Goal: Book appointment/travel/reservation

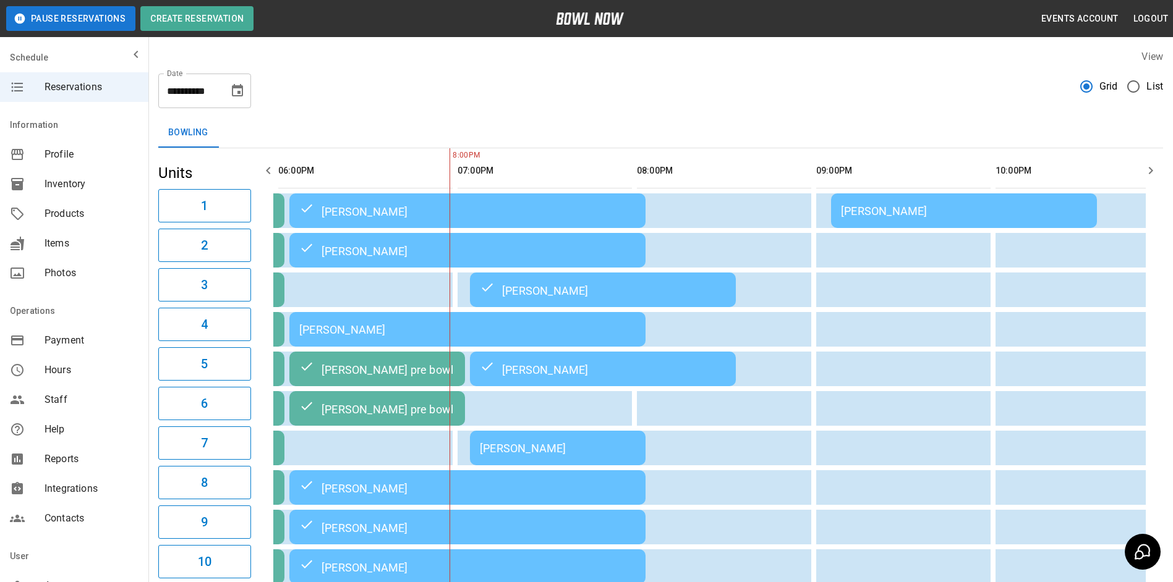
click at [237, 97] on icon "Choose date, selected date is Oct 11, 2025" at bounding box center [237, 90] width 15 height 15
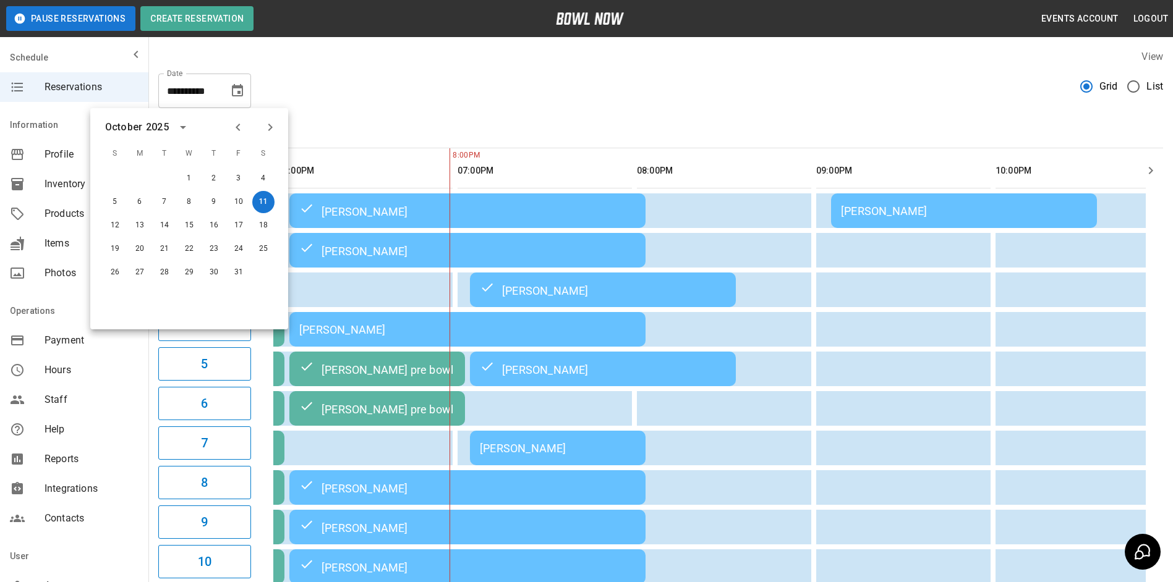
click at [273, 123] on icon "Next month" at bounding box center [270, 127] width 15 height 15
click at [192, 272] on button "31" at bounding box center [189, 273] width 22 height 22
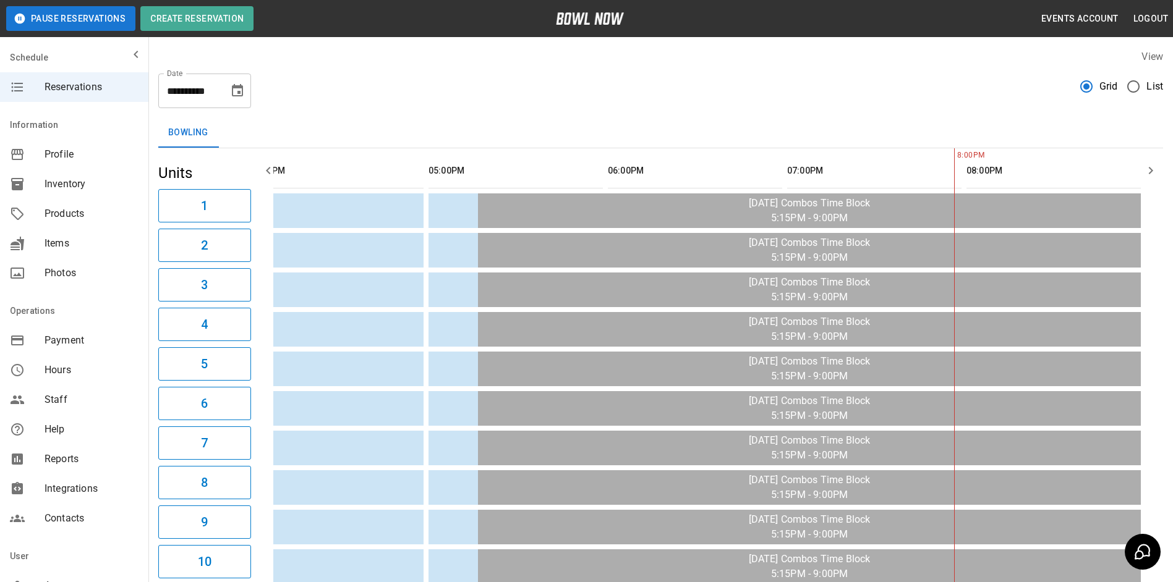
scroll to position [0, 938]
click at [1149, 173] on icon "button" at bounding box center [1150, 170] width 15 height 15
click at [1146, 171] on icon "button" at bounding box center [1150, 170] width 15 height 15
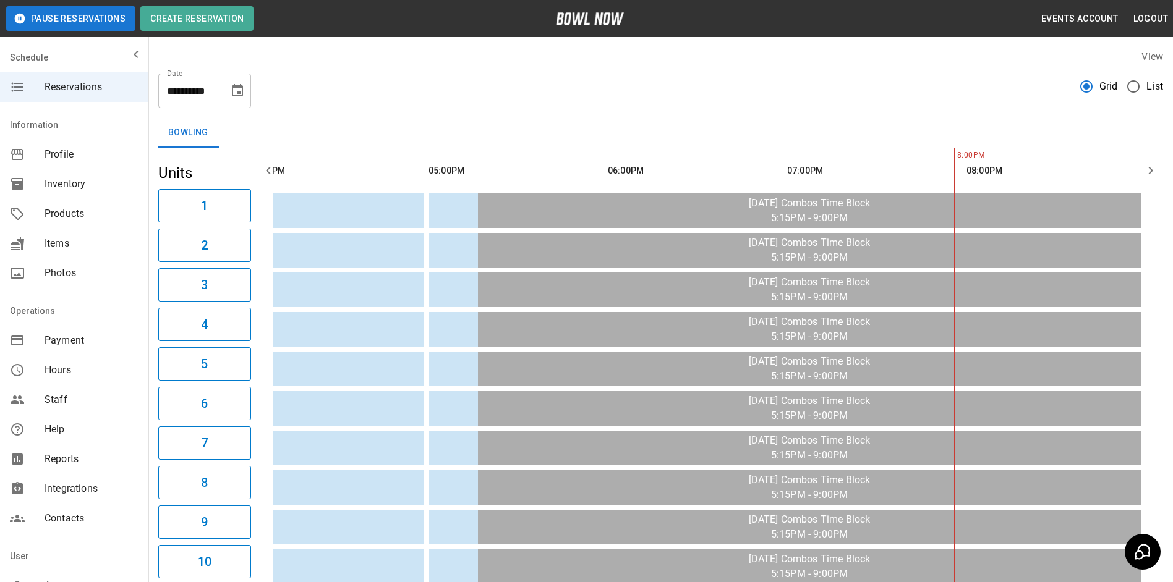
click at [1146, 171] on icon "button" at bounding box center [1150, 170] width 15 height 15
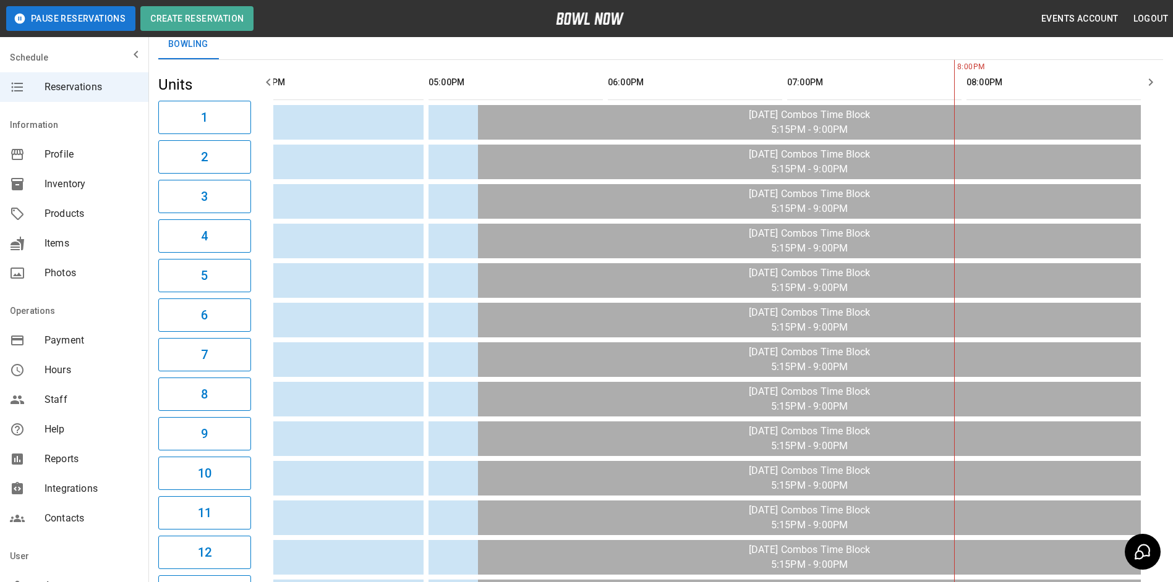
scroll to position [0, 0]
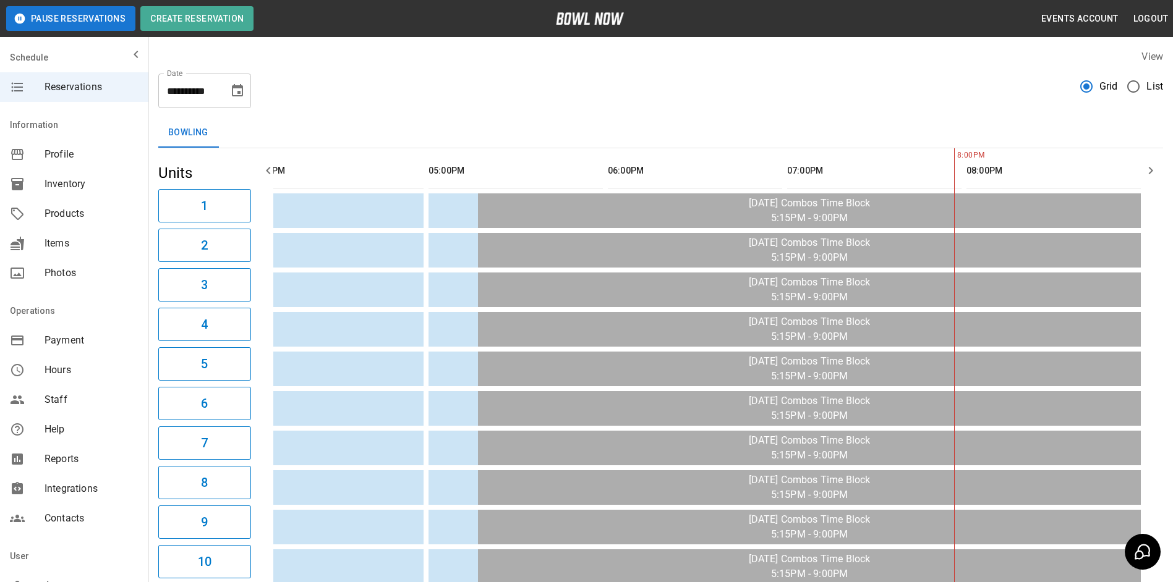
click at [789, 98] on div "**********" at bounding box center [660, 86] width 1005 height 45
click at [234, 86] on icon "Choose date, selected date is Dec 31, 2025" at bounding box center [237, 90] width 11 height 12
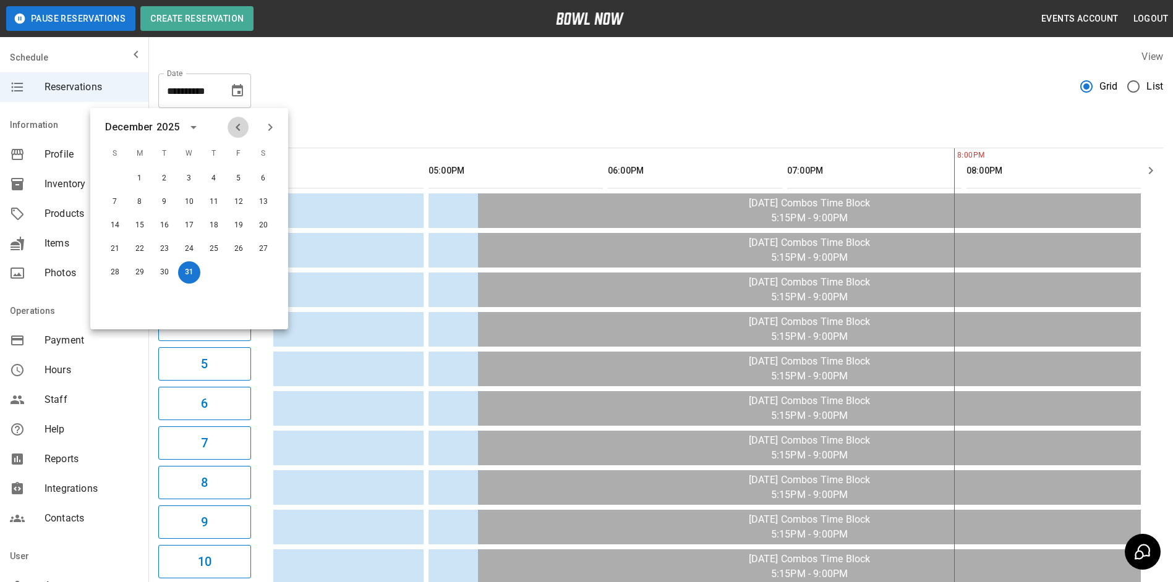
click at [236, 126] on icon "Previous month" at bounding box center [238, 127] width 15 height 15
click at [241, 122] on icon "Previous month" at bounding box center [238, 127] width 15 height 15
click at [267, 198] on button "11" at bounding box center [263, 202] width 22 height 22
type input "**********"
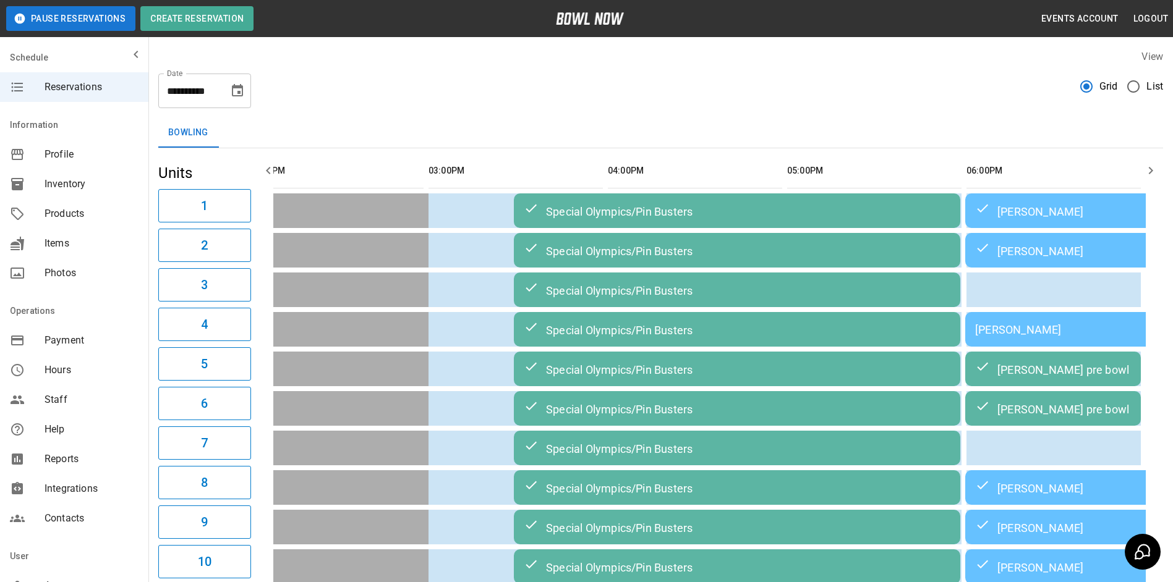
scroll to position [0, 1804]
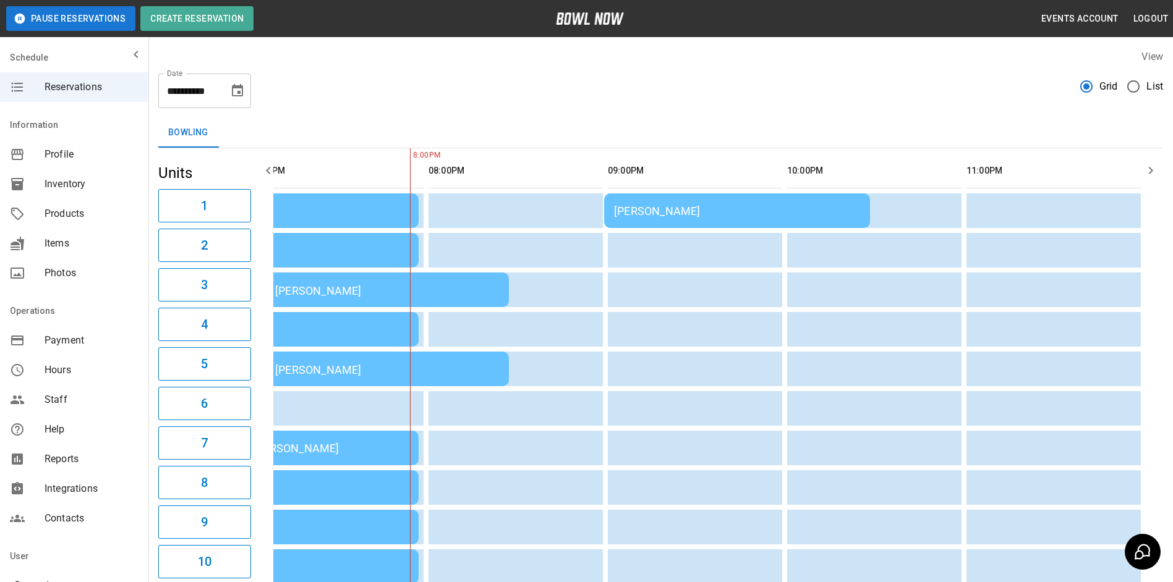
click at [364, 110] on div "**********" at bounding box center [660, 557] width 1025 height 1034
